Goal: Browse casually: Explore the website without a specific task or goal

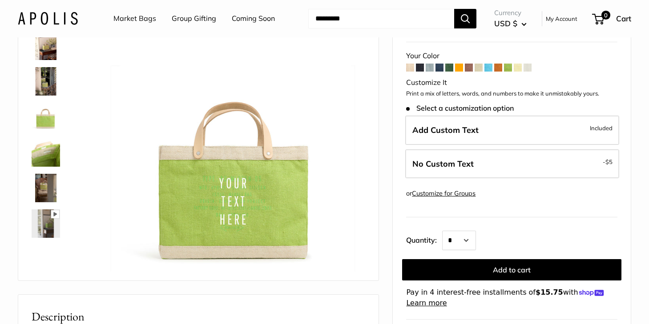
click at [45, 81] on img at bounding box center [46, 81] width 28 height 28
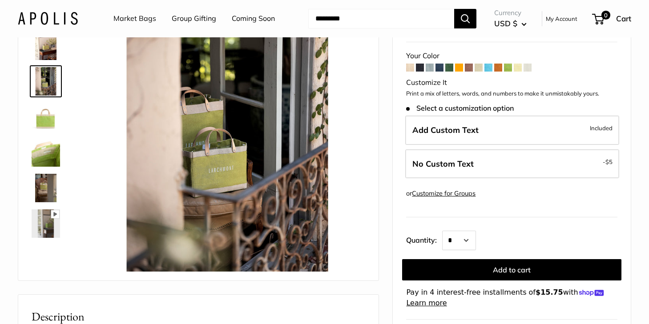
click at [47, 113] on img at bounding box center [46, 117] width 28 height 28
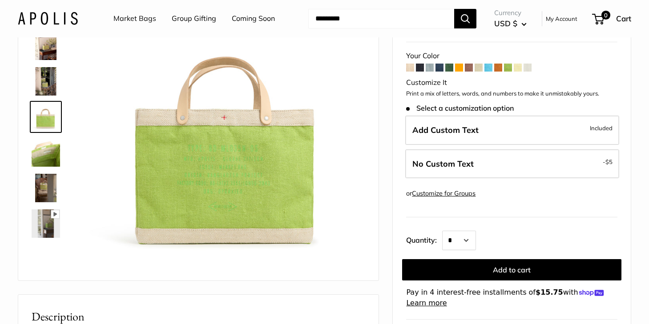
click at [48, 153] on img at bounding box center [46, 152] width 28 height 28
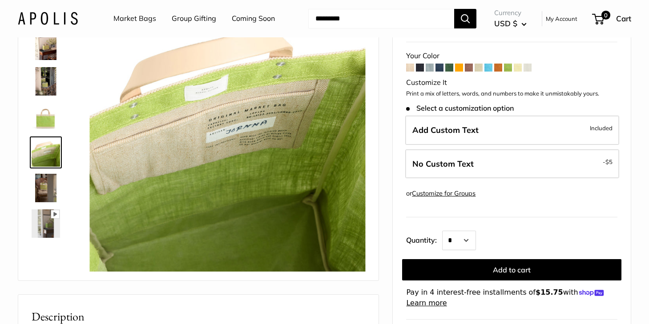
click at [44, 196] on img at bounding box center [46, 188] width 28 height 28
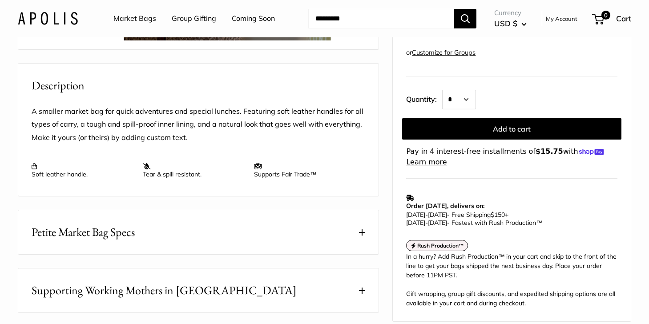
scroll to position [316, 0]
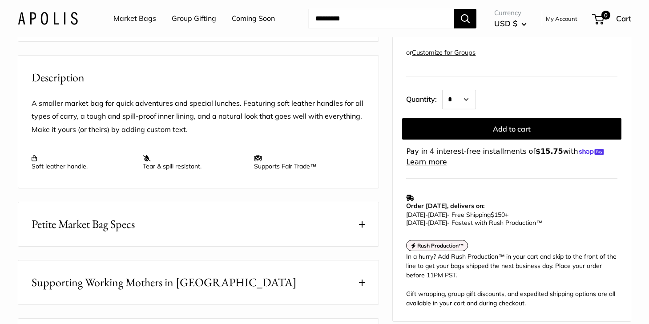
click at [361, 228] on span at bounding box center [362, 224] width 6 height 6
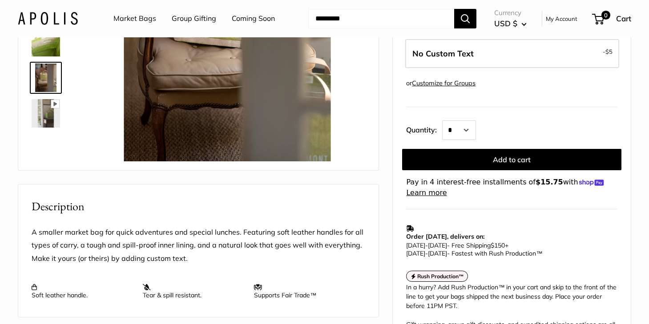
scroll to position [0, 0]
